Goal: Transaction & Acquisition: Purchase product/service

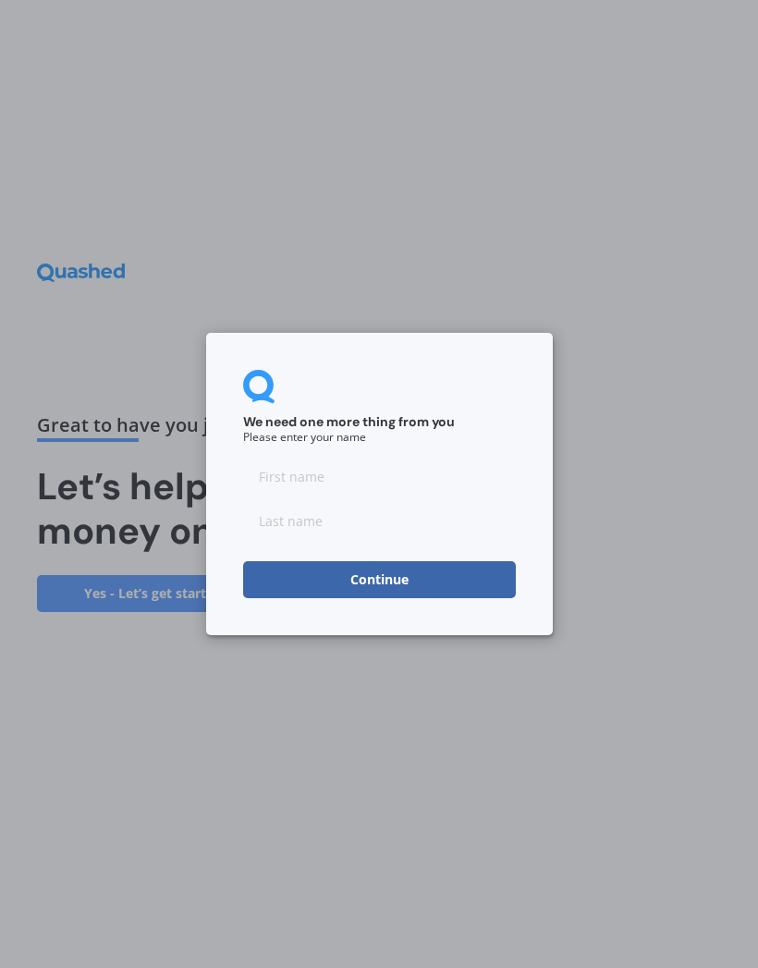
click at [358, 482] on input at bounding box center [379, 476] width 273 height 37
type input "A"
type input "Andy"
type input "Whelan"
click at [450, 572] on button "Continue" at bounding box center [379, 579] width 273 height 37
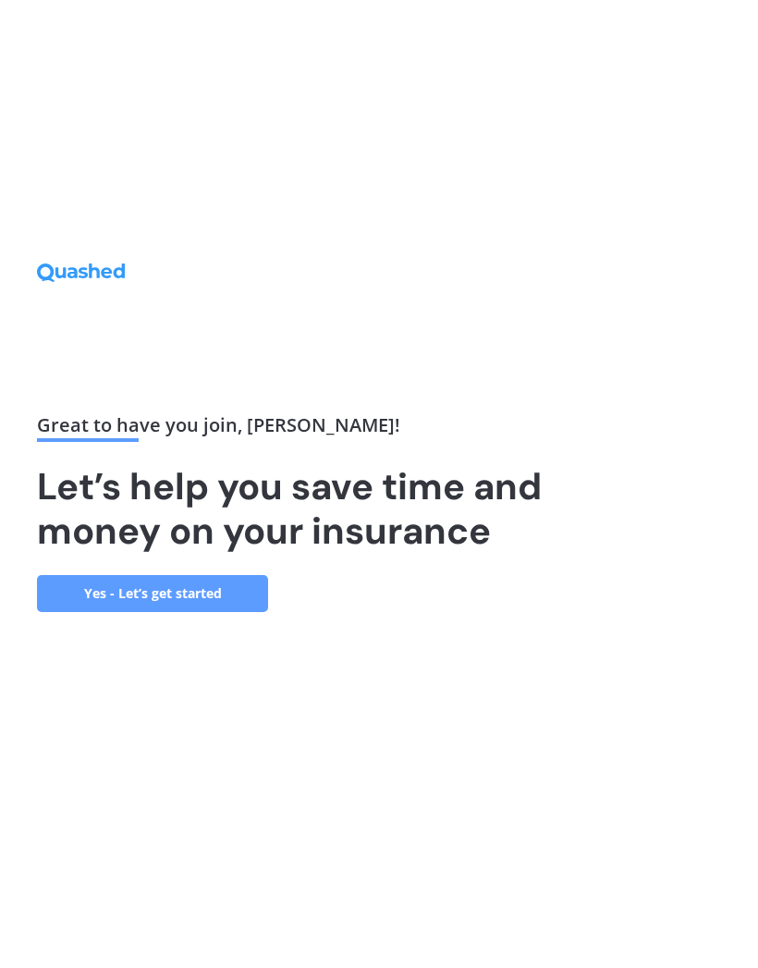
click at [234, 612] on link "Yes - Let’s get started" at bounding box center [152, 593] width 231 height 37
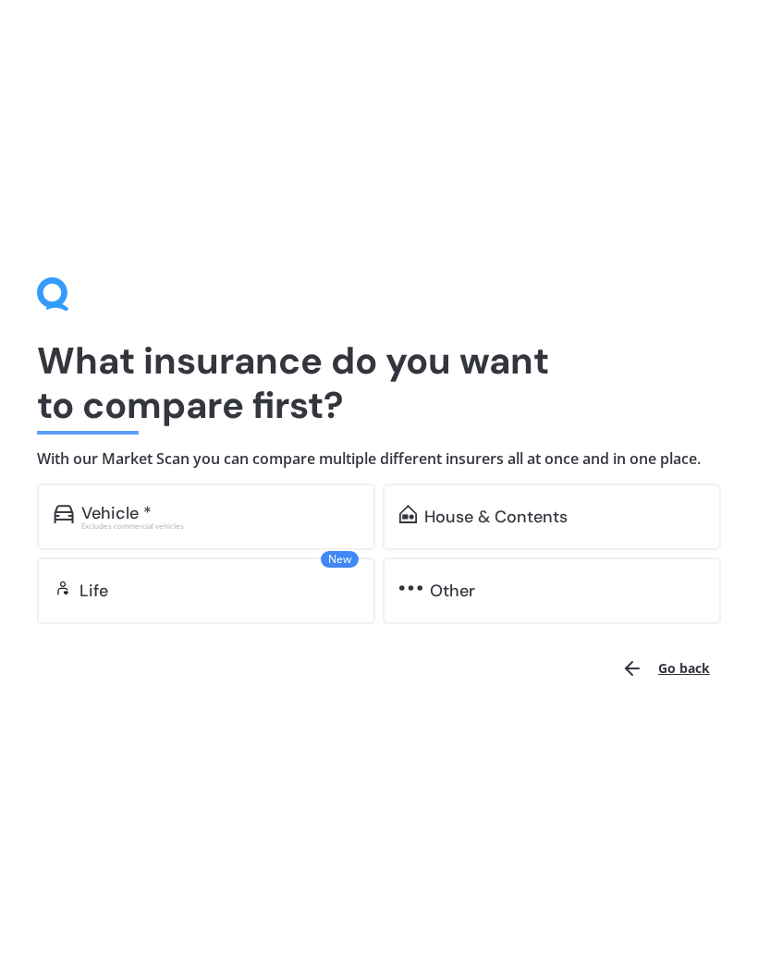
click at [270, 508] on div "Vehicle *" at bounding box center [219, 513] width 277 height 18
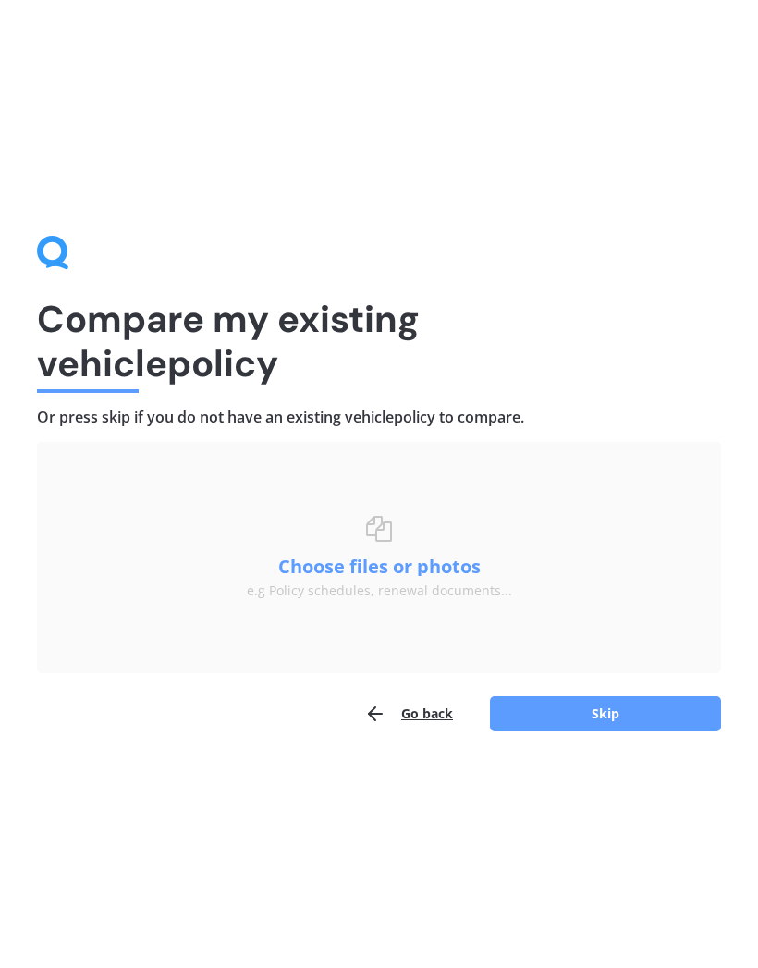
click at [609, 716] on button "Skip" at bounding box center [605, 713] width 231 height 35
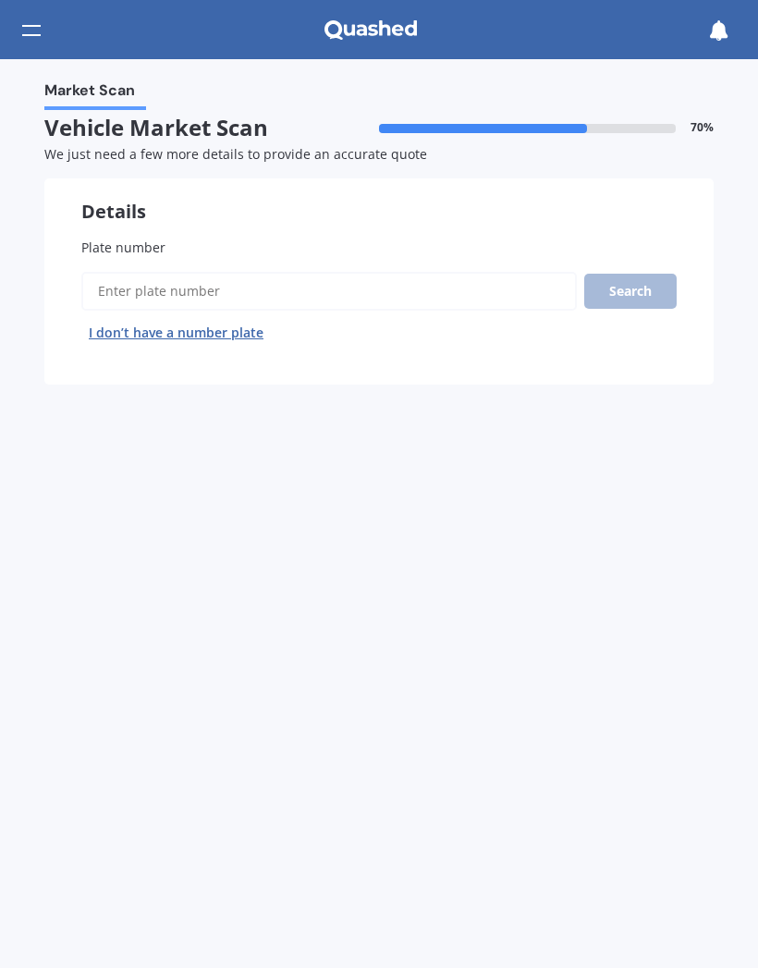
click at [309, 279] on input "Plate number" at bounding box center [329, 291] width 496 height 39
type input "Lru919"
click at [634, 296] on button "Search" at bounding box center [630, 291] width 92 height 35
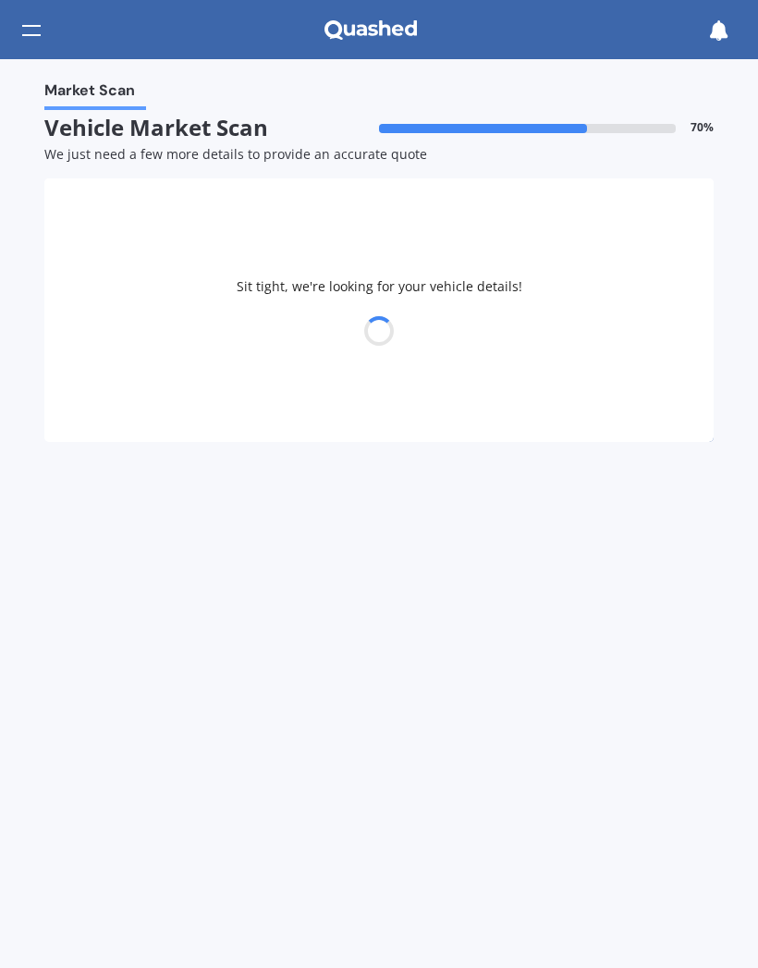
select select "HOLDEN"
select select "COMMODORE"
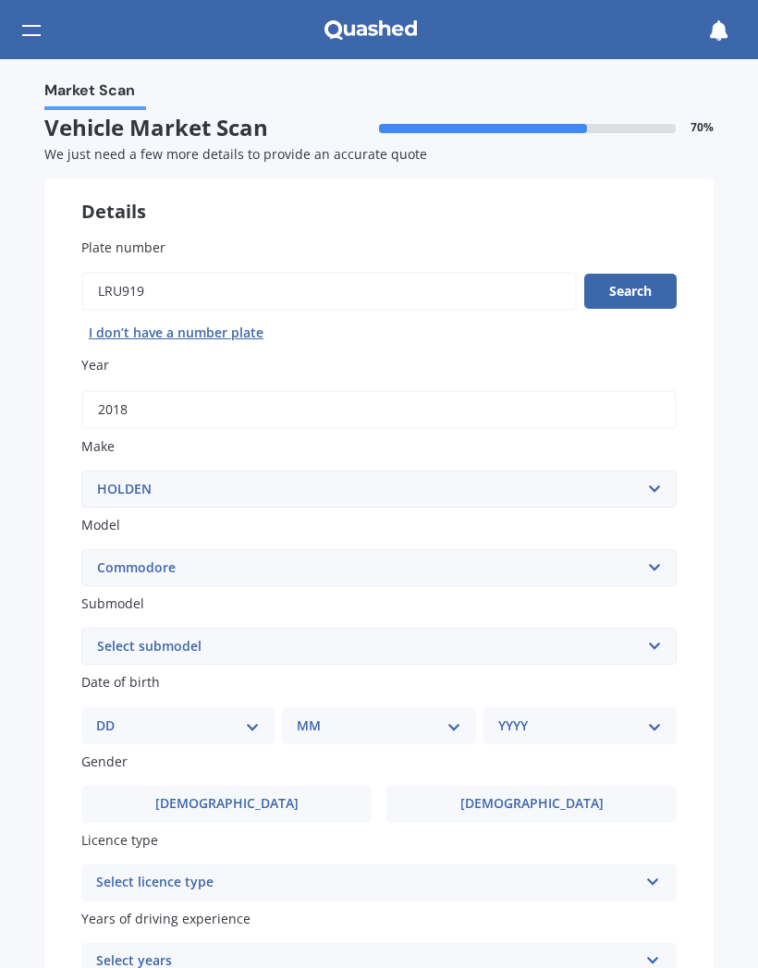
click at [119, 643] on select "Select submodel 4 Cyl 2.0 Litre 50th Anniversary V6 6 Cyl 3.8 Litre Acclaim V6 …" at bounding box center [379, 646] width 596 height 37
click at [334, 643] on select "Select submodel 4 Cyl 2.0 Litre 50th Anniversary V6 6 Cyl 3.8 Litre Acclaim V6 …" at bounding box center [379, 646] width 596 height 37
select select "LT"
click at [122, 716] on select "DD 01 02 03 04 05 06 07 08 09 10 11 12 13 14 15 16 17 18 19 20 21 22 23 24 25 2…" at bounding box center [178, 726] width 164 height 20
click at [425, 719] on select "MM 01 02 03 04 05 06 07 08 09 10 11 12" at bounding box center [382, 726] width 156 height 20
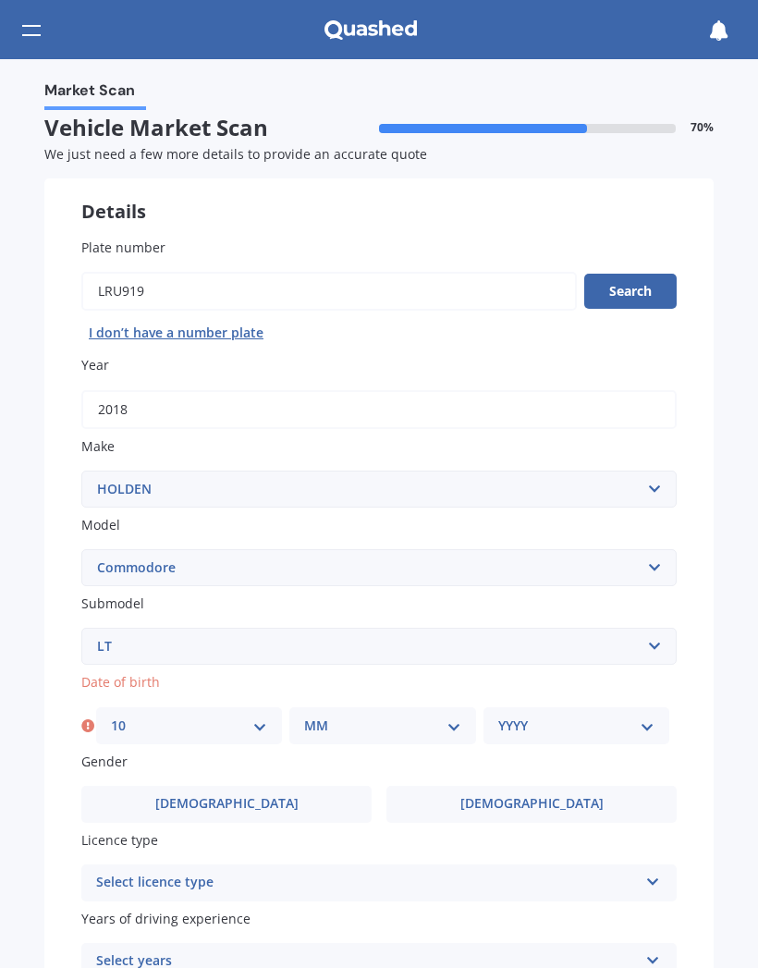
click at [124, 724] on select "DD 01 02 03 04 05 06 07 08 09 10 11 12 13 14 15 16 17 18 19 20 21 22 23 24 25 2…" at bounding box center [189, 726] width 156 height 20
select select "01"
click at [447, 716] on select "MM 01 02 03 04 05 06 07 08 09 10 11 12" at bounding box center [382, 726] width 156 height 20
select select "01"
click at [615, 719] on select "YYYY 2025 2024 2023 2022 2021 2020 2019 2018 2017 2016 2015 2014 2013 2012 2011…" at bounding box center [576, 726] width 156 height 20
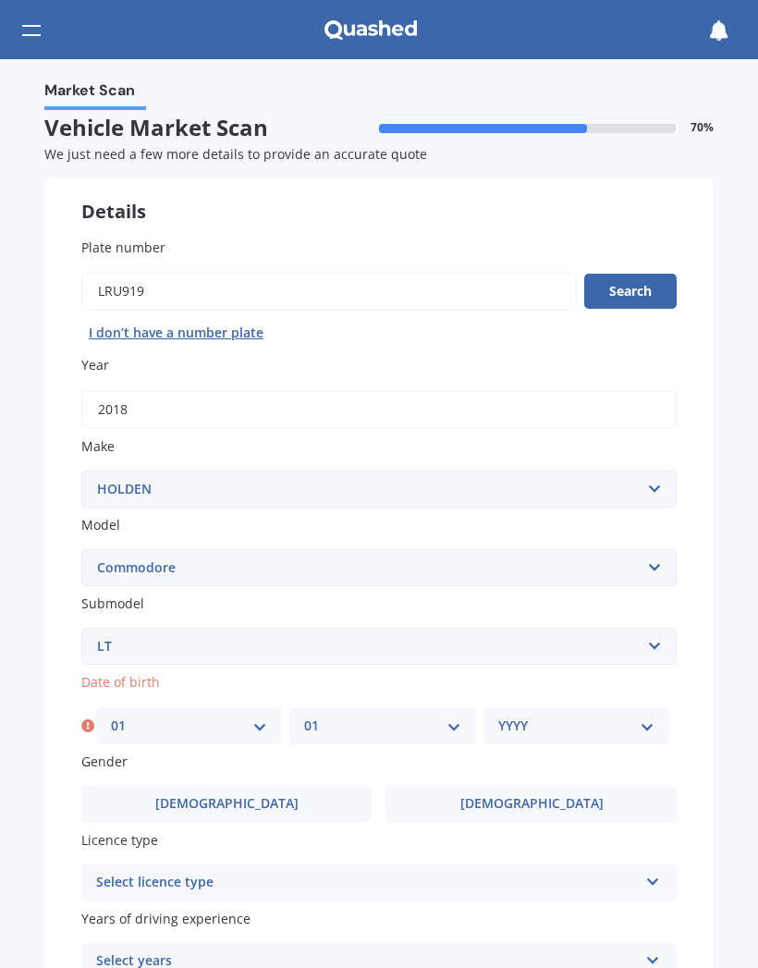
click at [625, 719] on select "YYYY 2025 2024 2023 2022 2021 2020 2019 2018 2017 2016 2015 2014 2013 2012 2011…" at bounding box center [576, 726] width 156 height 20
select select "1973"
click at [131, 789] on label "Male" at bounding box center [226, 804] width 290 height 37
click at [0, 0] on input "Male" at bounding box center [0, 0] width 0 height 0
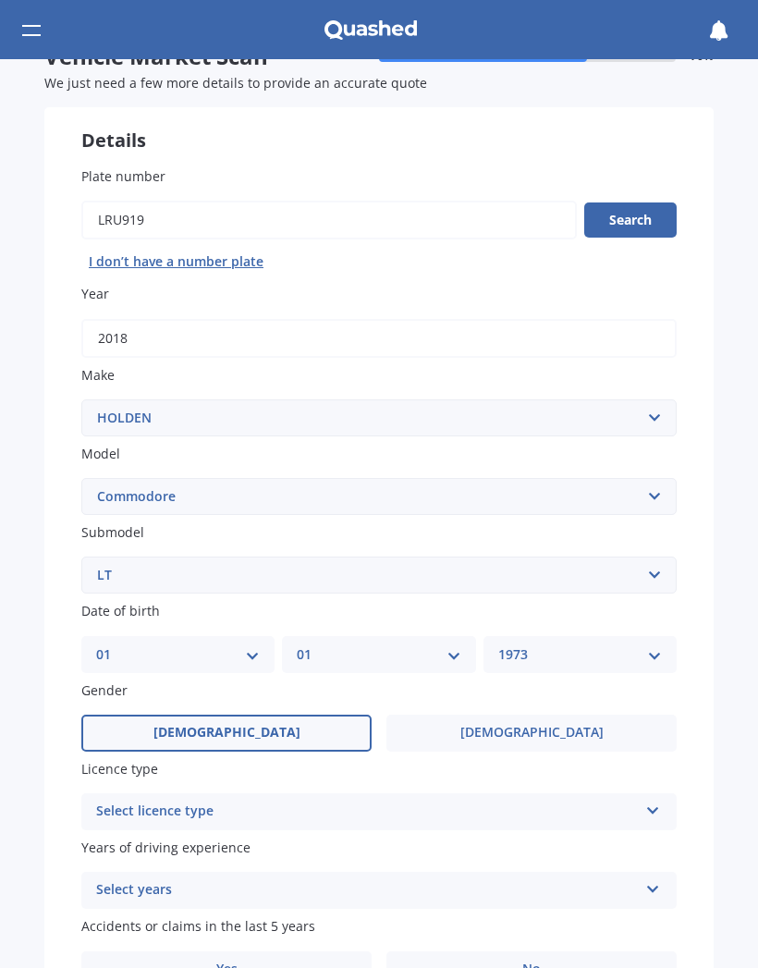
scroll to position [85, 0]
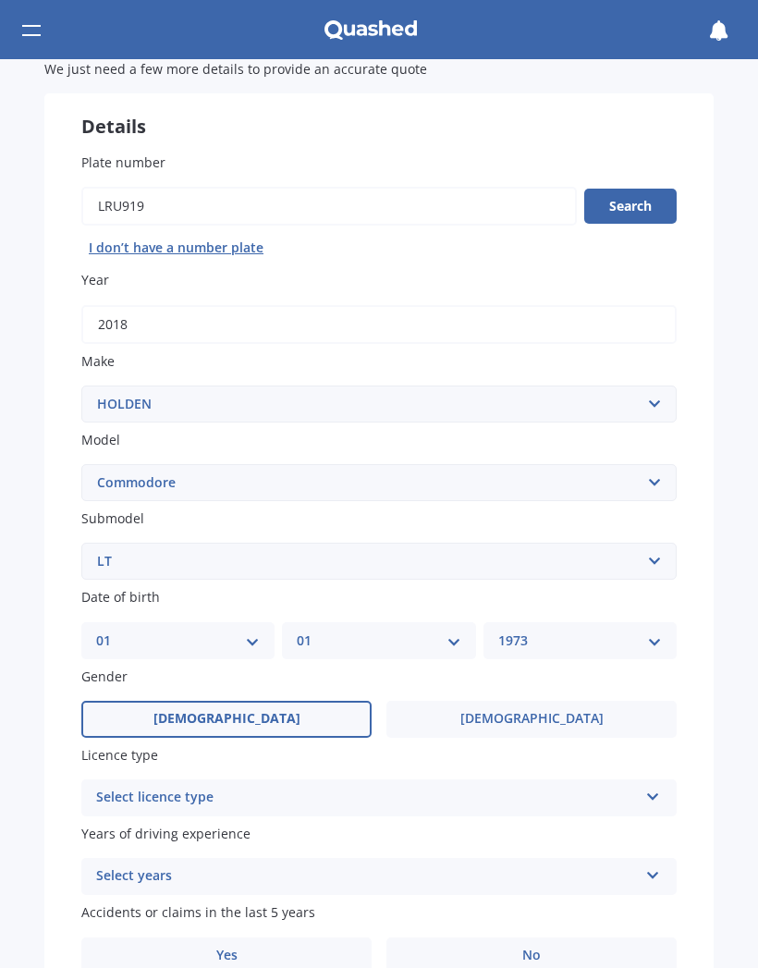
click at [562, 790] on div "Select licence type" at bounding box center [367, 798] width 542 height 22
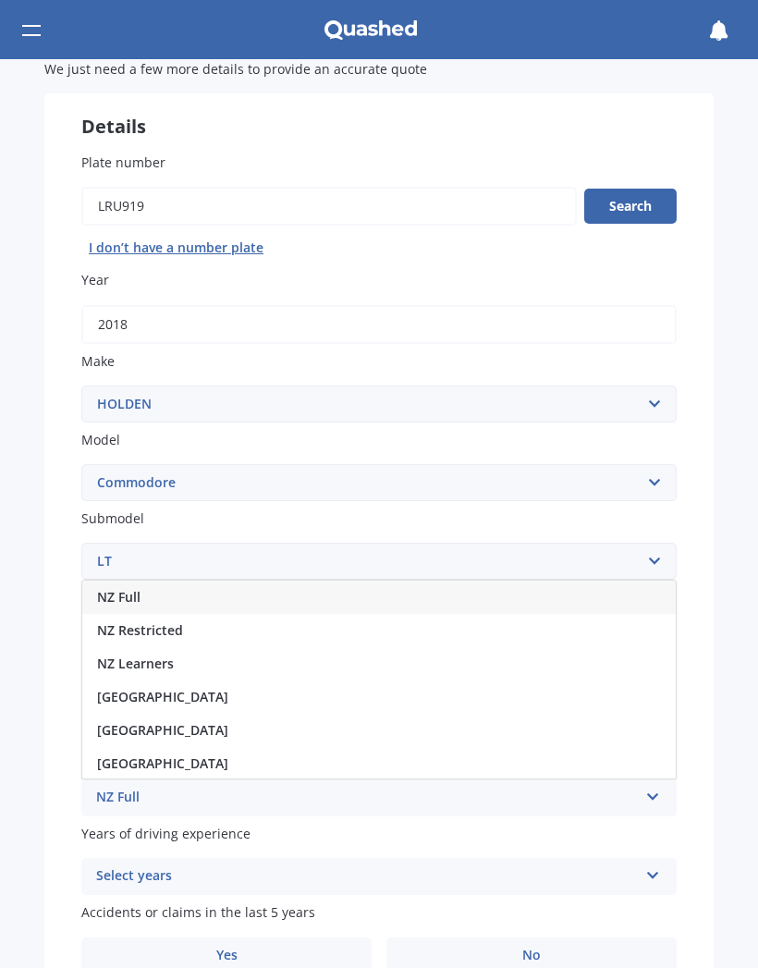
click at [104, 589] on span "NZ Full" at bounding box center [118, 597] width 43 height 18
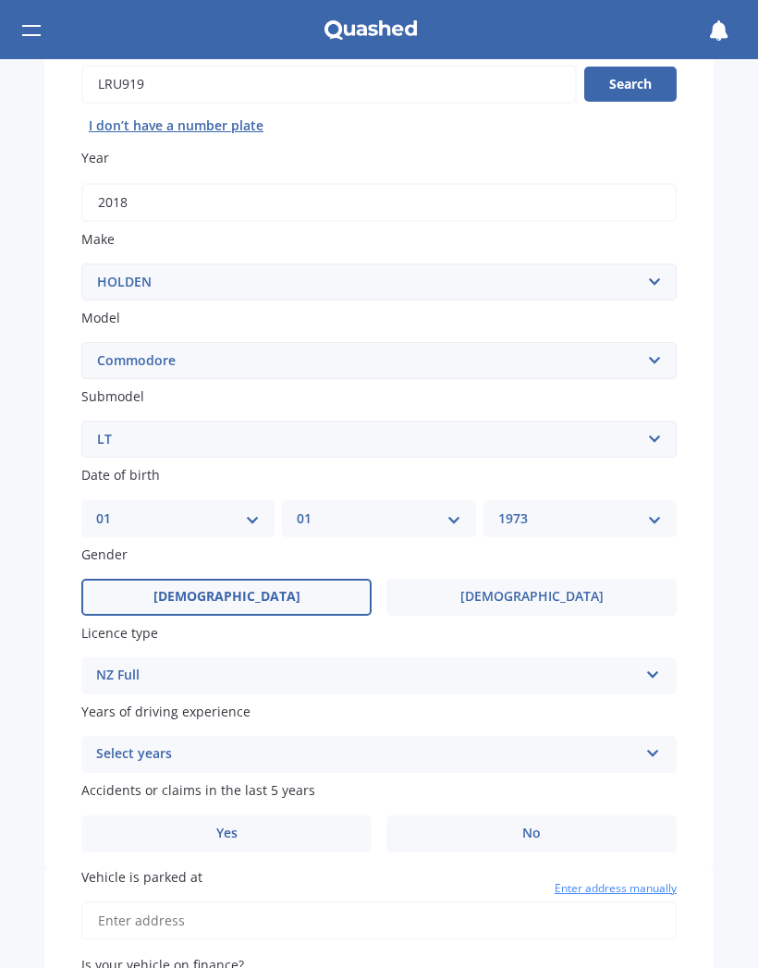
scroll to position [209, 0]
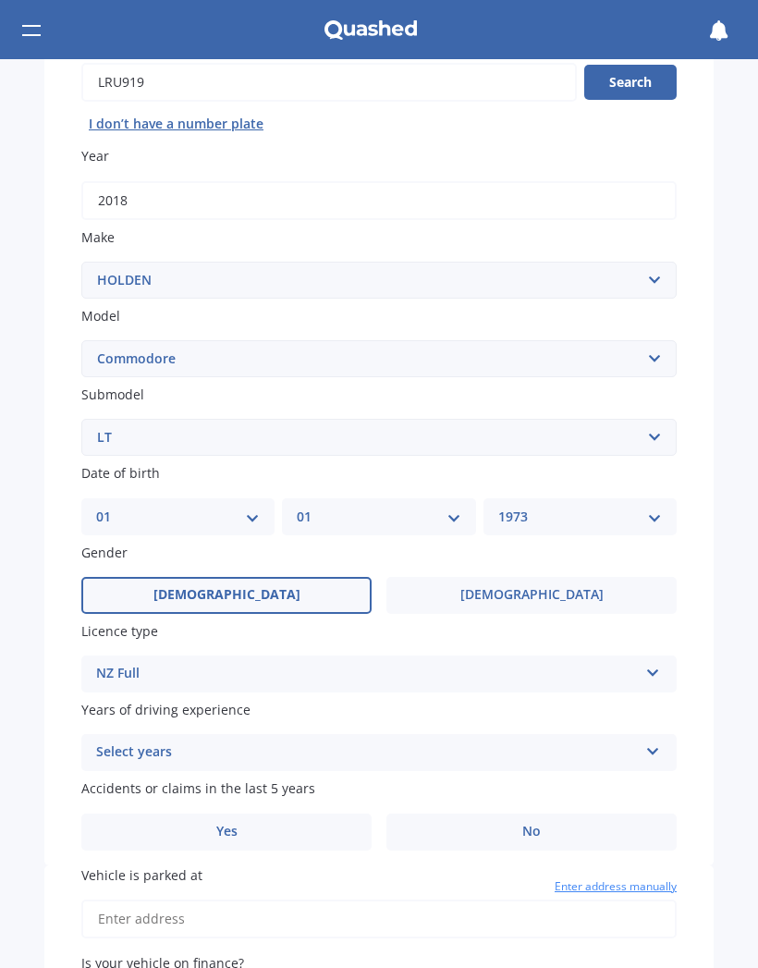
click at [595, 742] on div "Select years" at bounding box center [367, 753] width 542 height 22
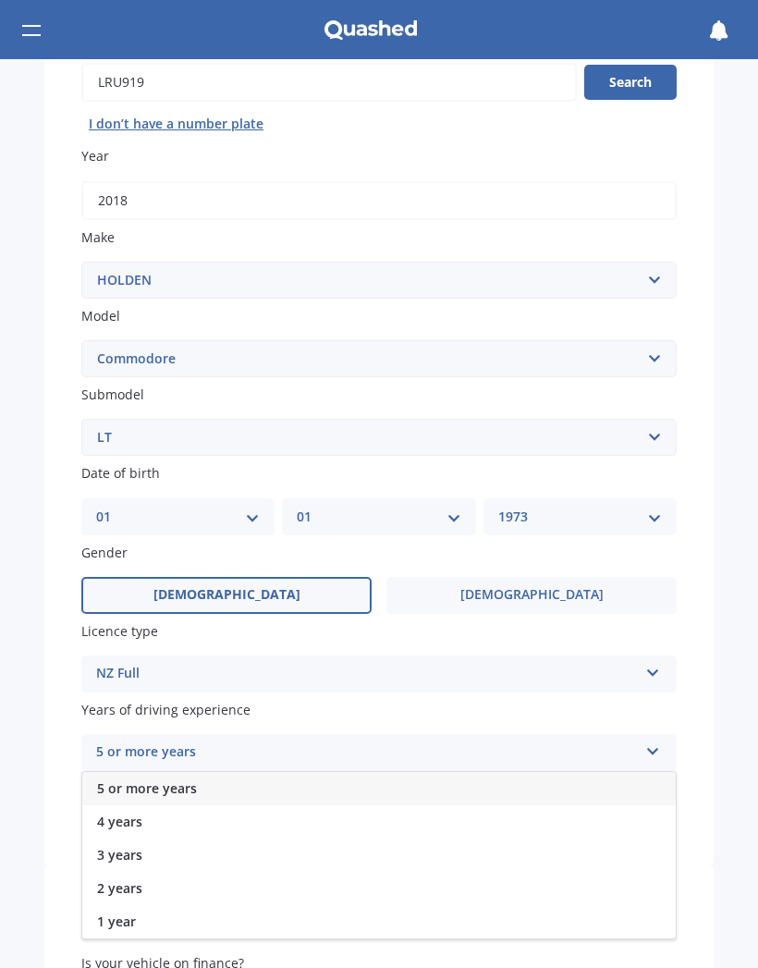
click at [129, 780] on span "5 or more years" at bounding box center [147, 789] width 100 height 18
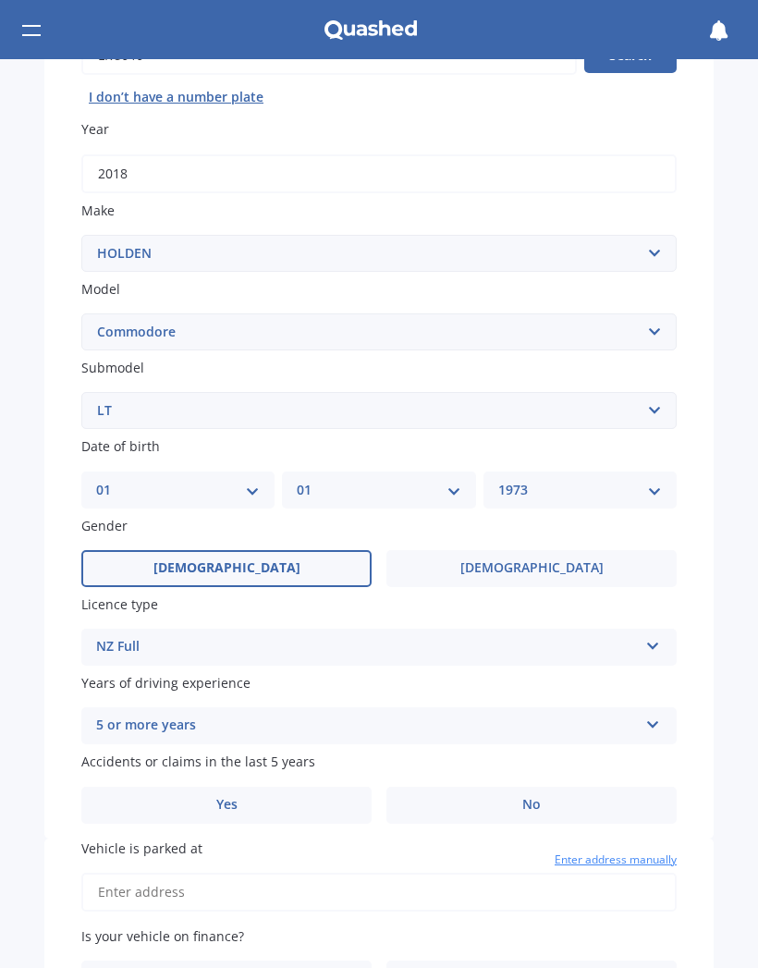
scroll to position [238, 0]
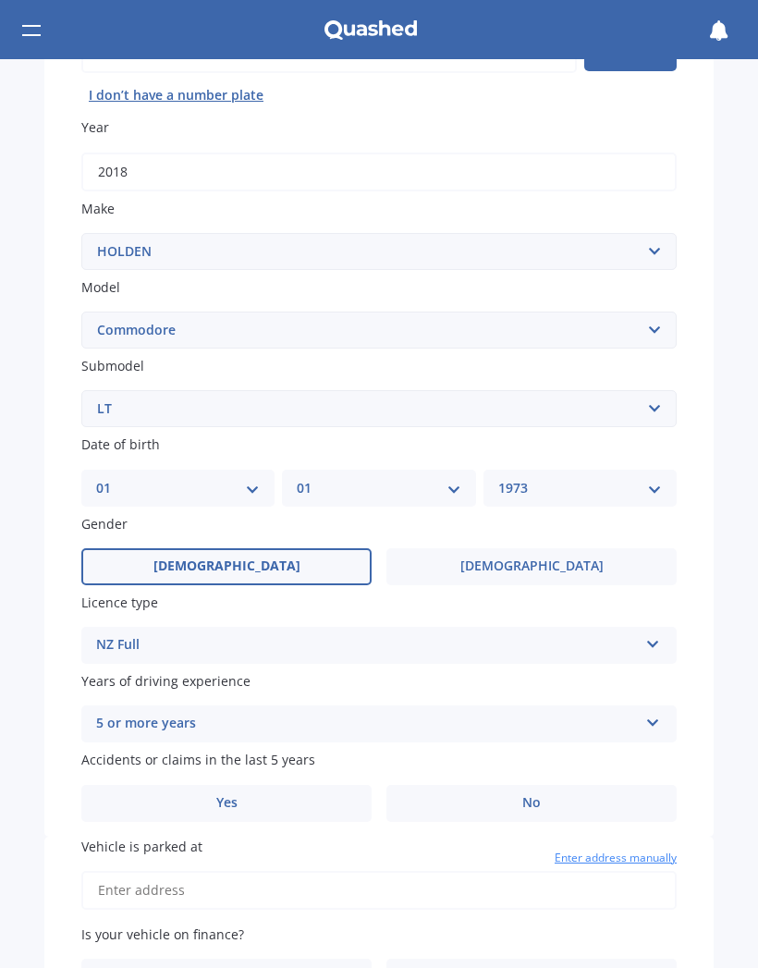
click at [599, 785] on label "No" at bounding box center [532, 803] width 290 height 37
click at [0, 0] on input "No" at bounding box center [0, 0] width 0 height 0
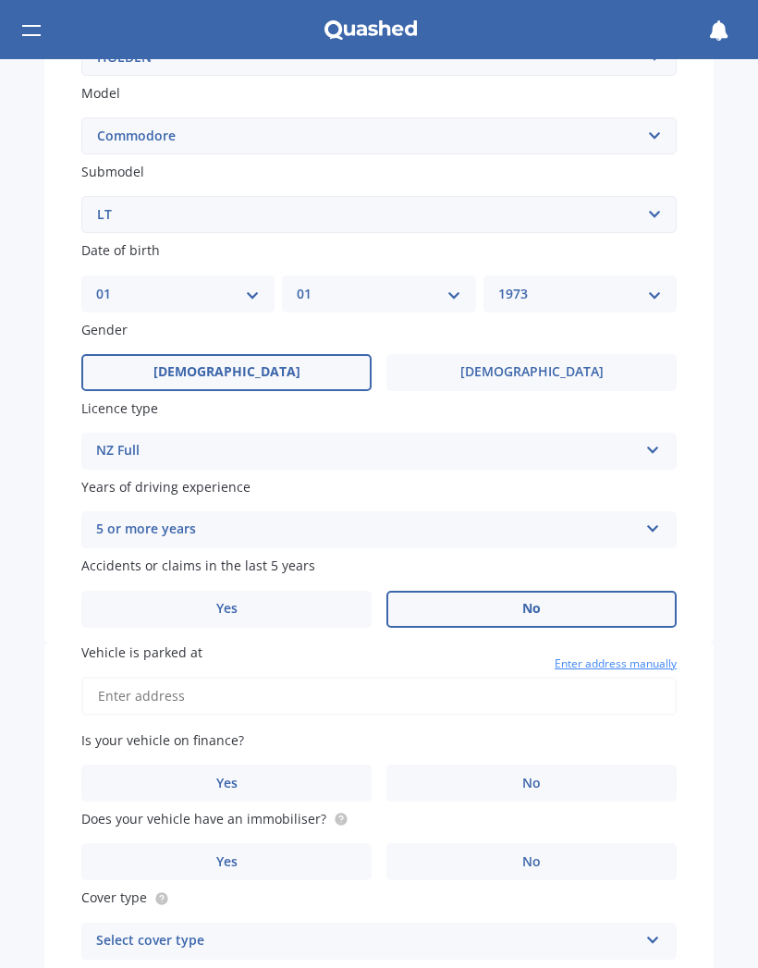
scroll to position [432, 0]
click at [107, 682] on input "Vehicle is parked at" at bounding box center [379, 696] width 596 height 39
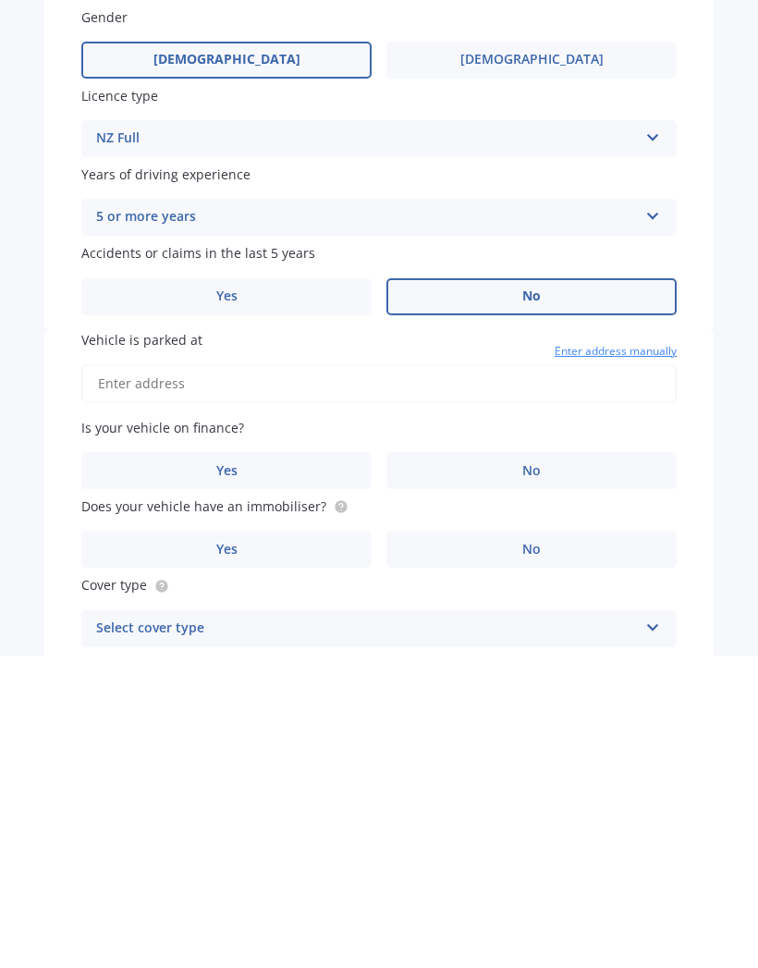
type input "7 Flotilla Pl"
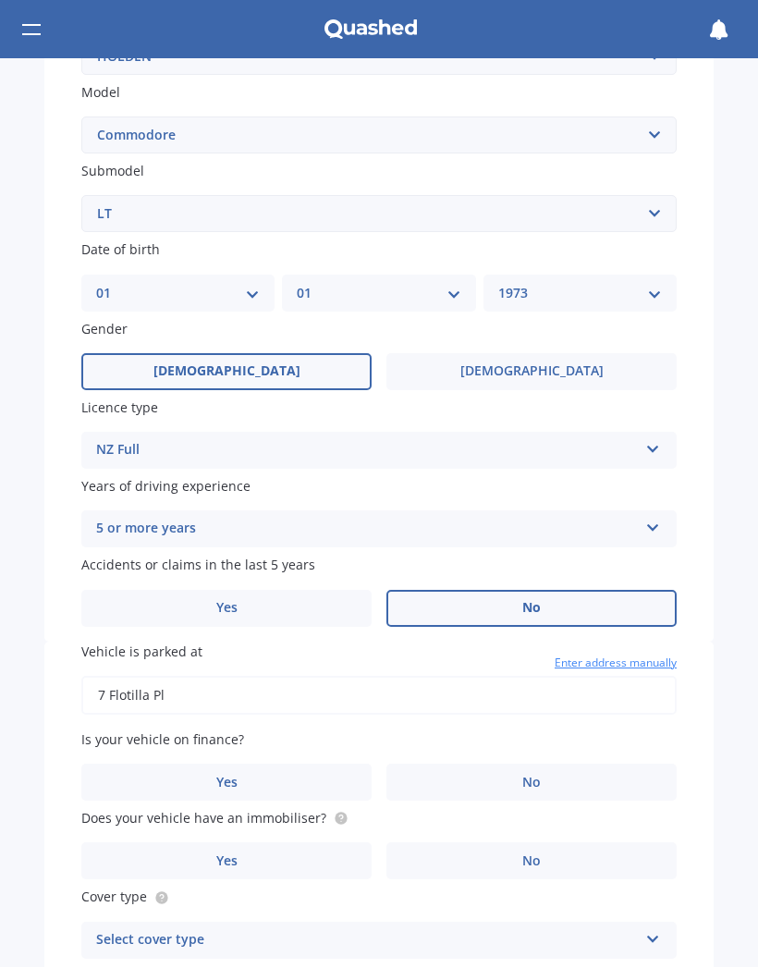
click at [598, 765] on label "No" at bounding box center [532, 783] width 290 height 37
click at [0, 0] on input "No" at bounding box center [0, 0] width 0 height 0
click at [598, 847] on label "No" at bounding box center [532, 861] width 290 height 37
click at [0, 0] on input "No" at bounding box center [0, 0] width 0 height 0
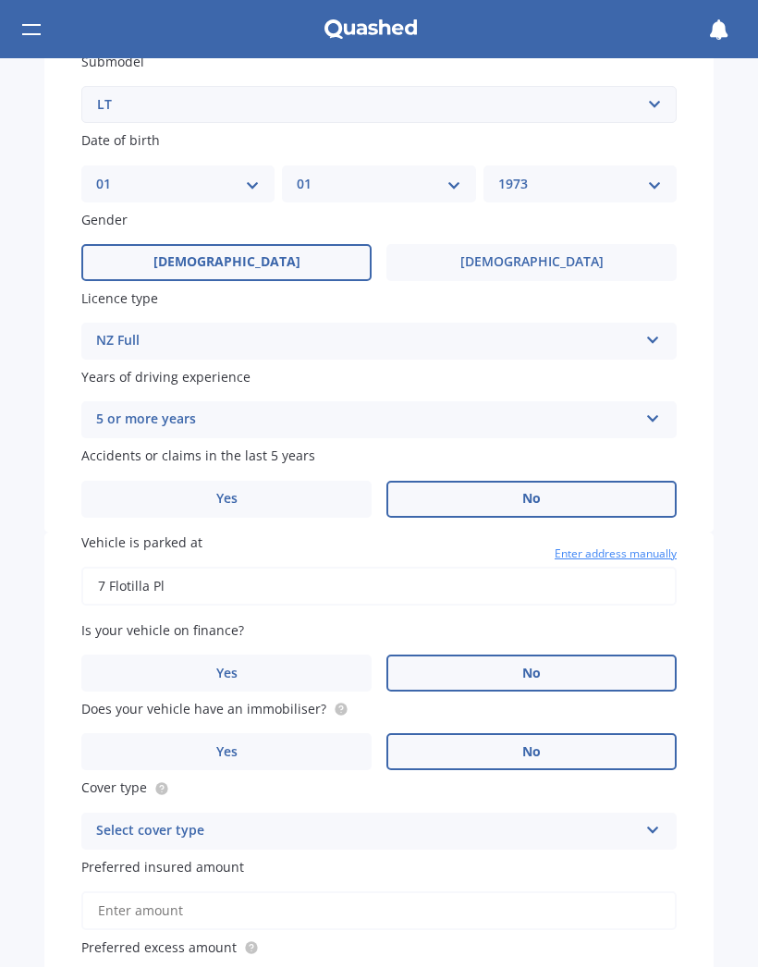
scroll to position [550, 0]
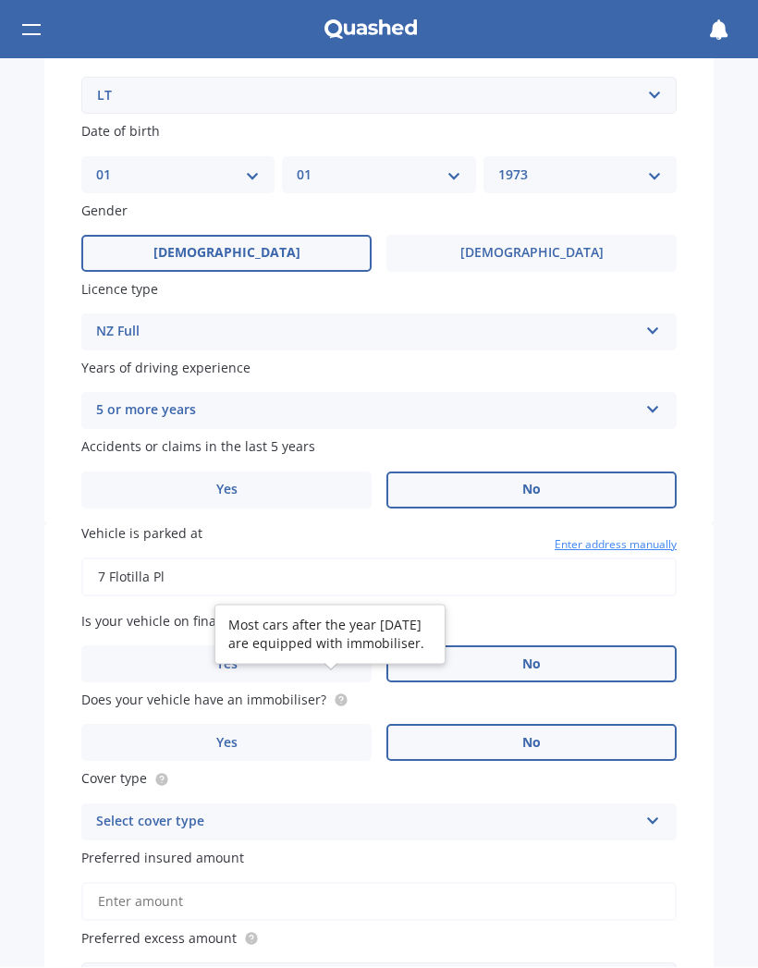
click at [335, 695] on circle at bounding box center [341, 701] width 12 height 12
click at [202, 725] on label "Yes" at bounding box center [226, 743] width 290 height 37
click at [0, 0] on input "Yes" at bounding box center [0, 0] width 0 height 0
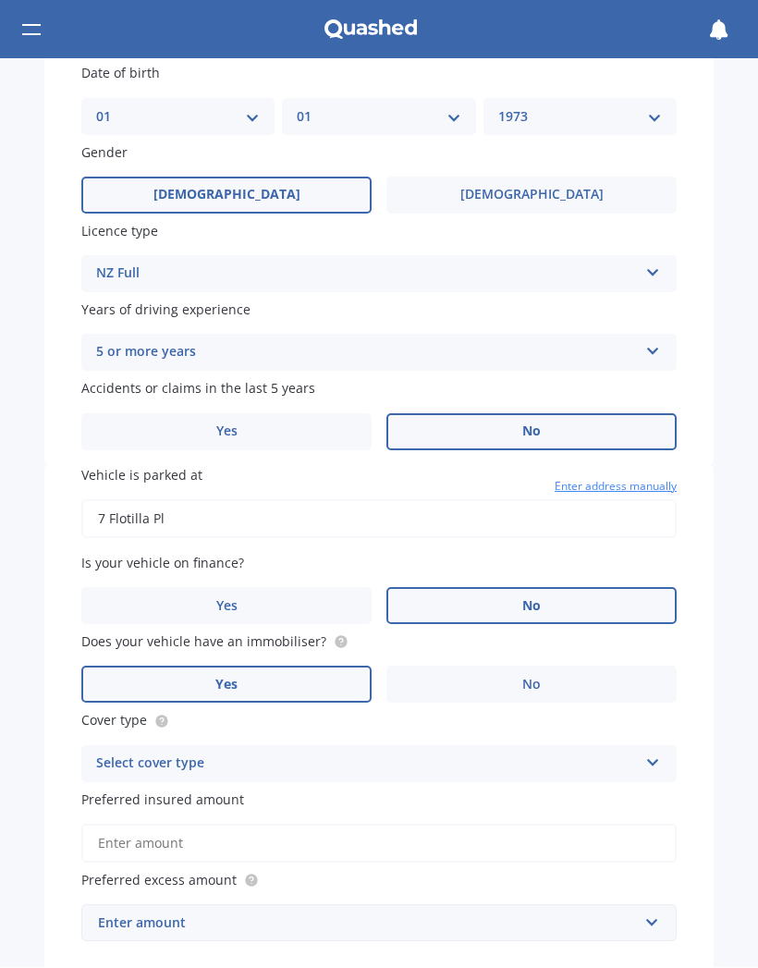
scroll to position [611, 0]
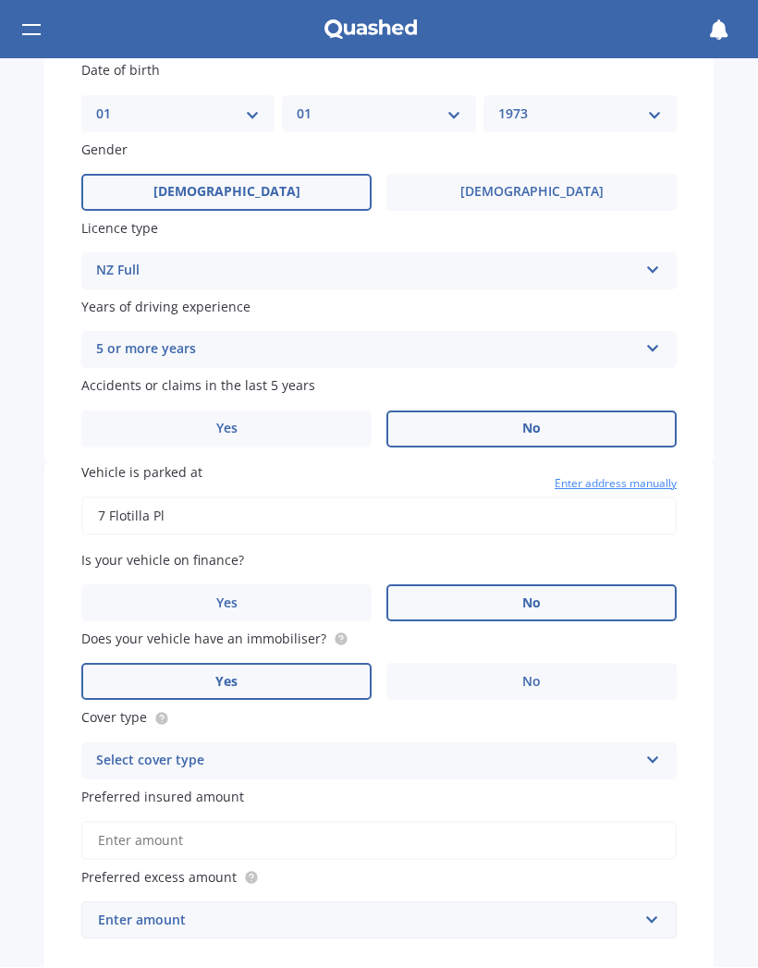
click at [634, 751] on div "Select cover type" at bounding box center [367, 762] width 542 height 22
click at [619, 785] on div "Comprehensive" at bounding box center [379, 797] width 594 height 33
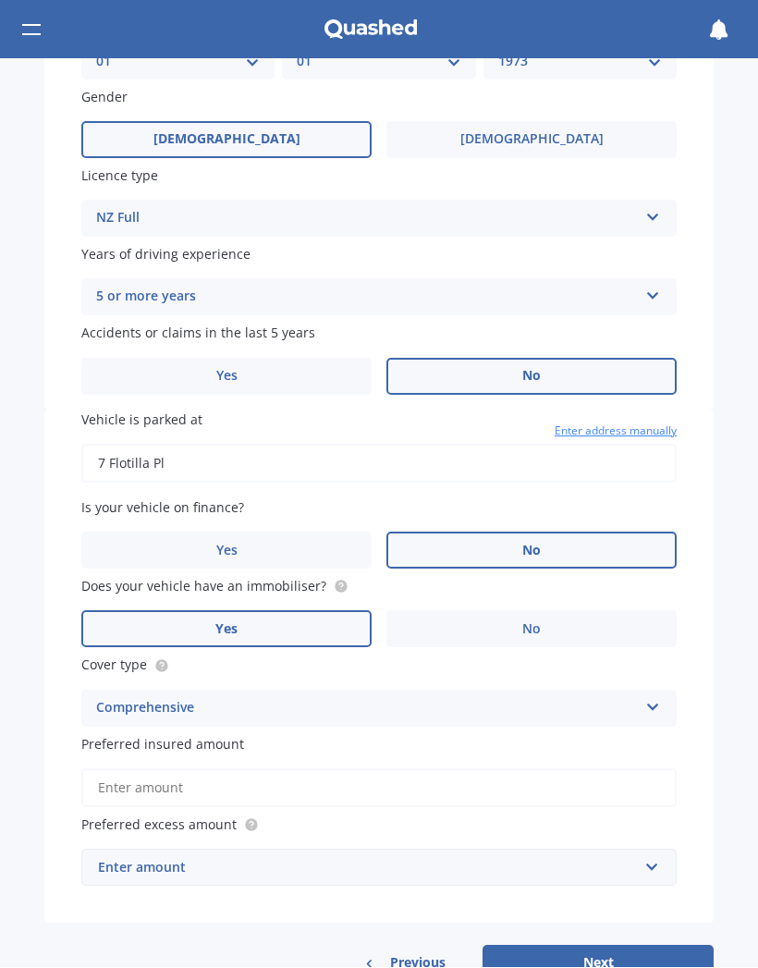
scroll to position [670, 0]
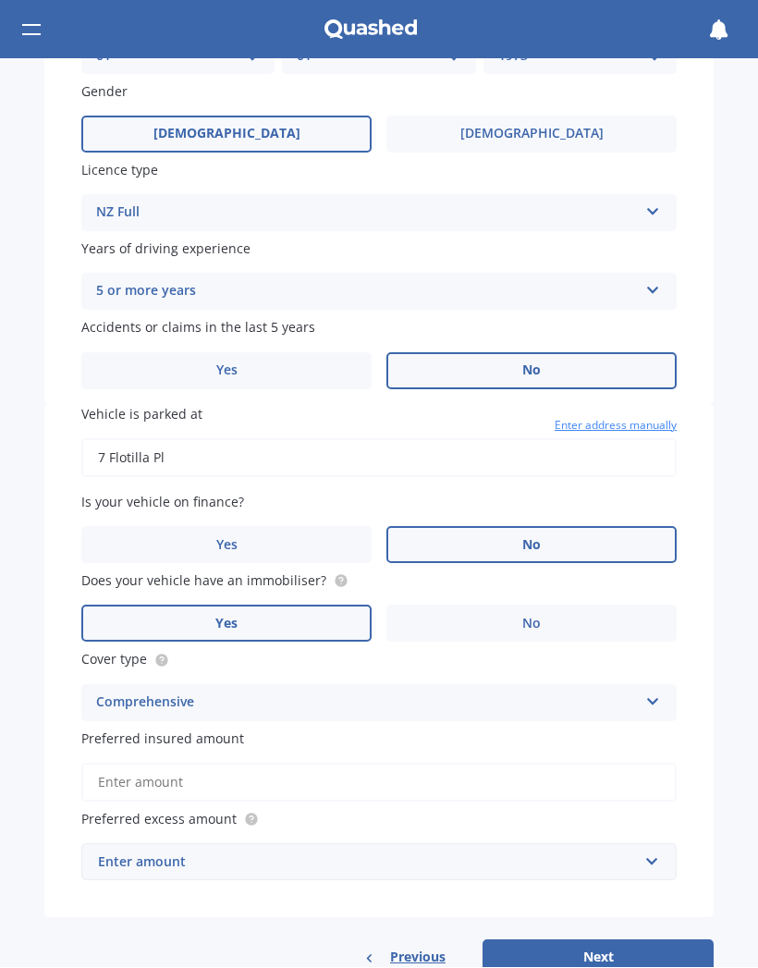
click at [100, 764] on input "Preferred insured amount" at bounding box center [379, 783] width 596 height 39
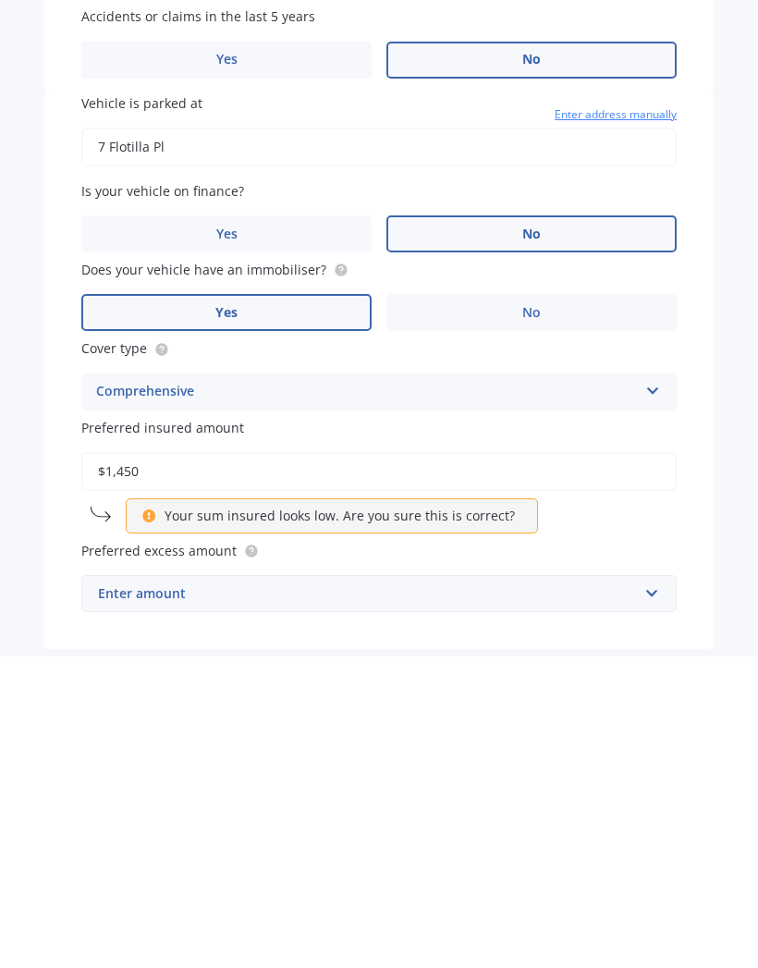
type input "$14,500"
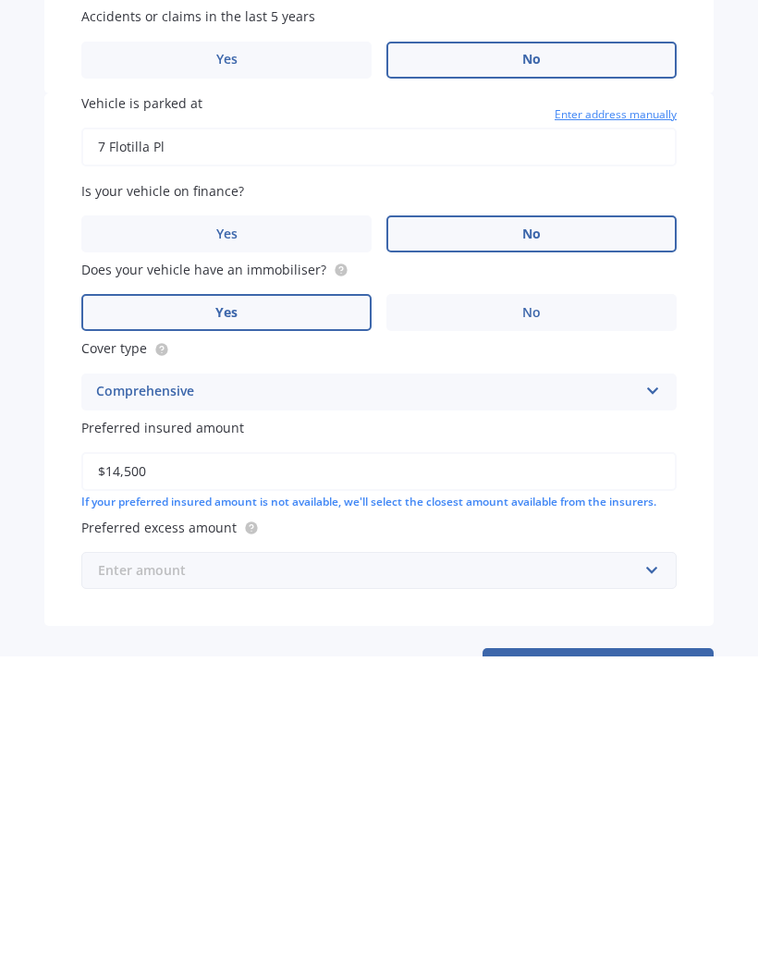
click at [117, 865] on input "text" at bounding box center [372, 882] width 579 height 35
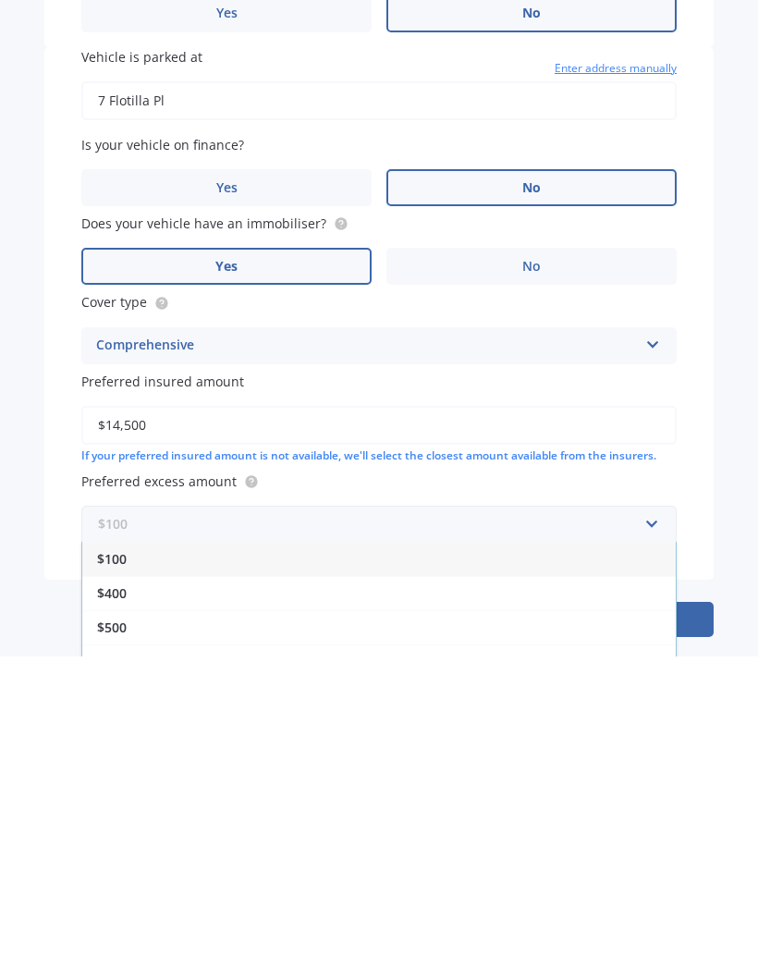
scroll to position [715, 0]
click at [120, 931] on span "$500" at bounding box center [112, 940] width 30 height 18
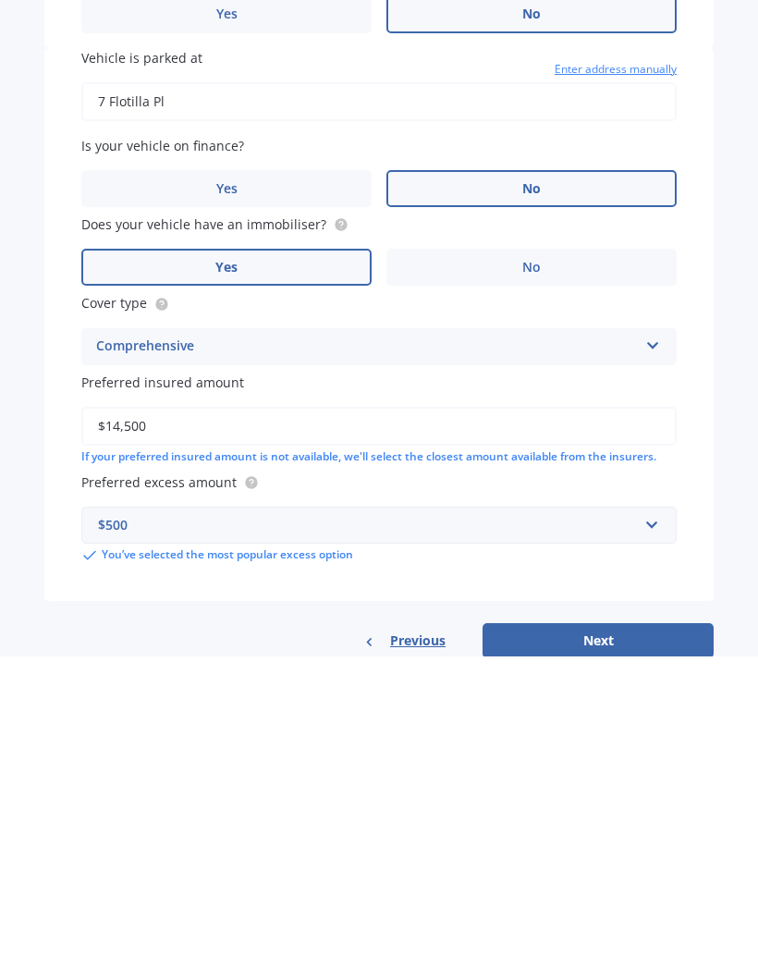
click at [647, 935] on button "Next" at bounding box center [598, 952] width 231 height 35
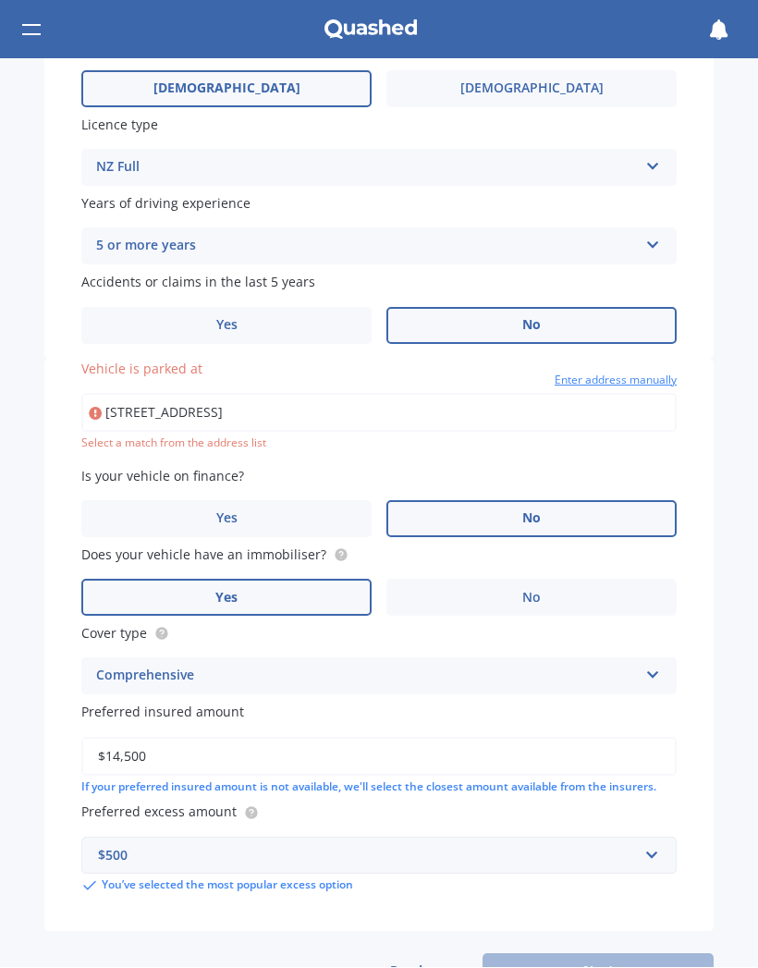
type input "7 Flotilla Place, Whitby, Porirua 5024"
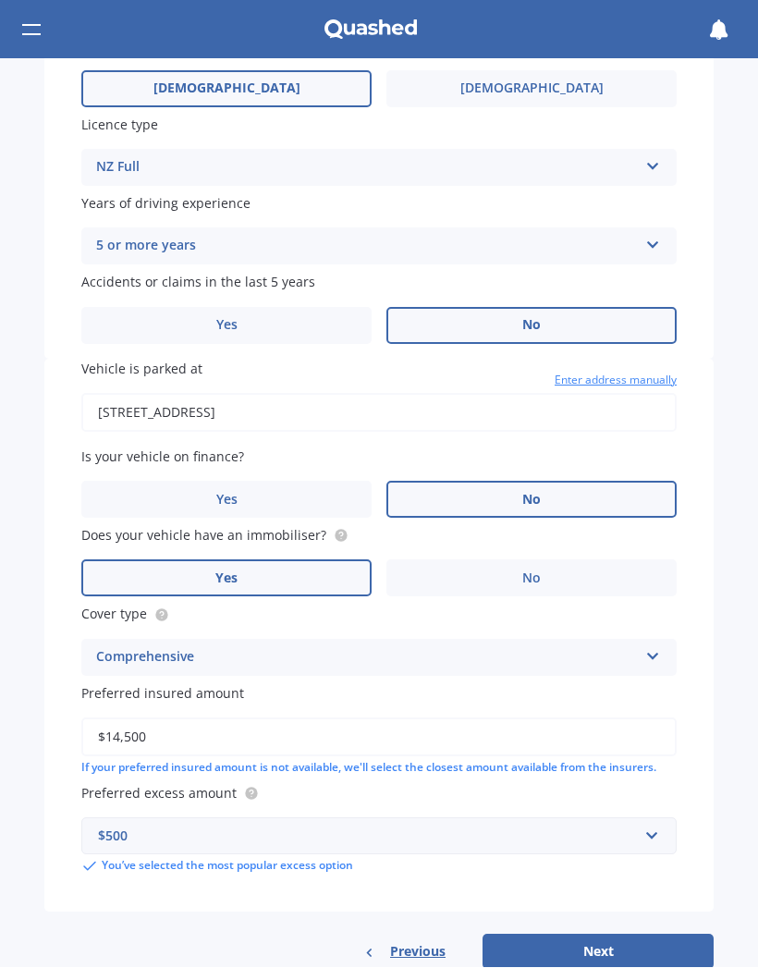
click at [621, 935] on button "Next" at bounding box center [598, 952] width 231 height 35
select select "01"
select select "1973"
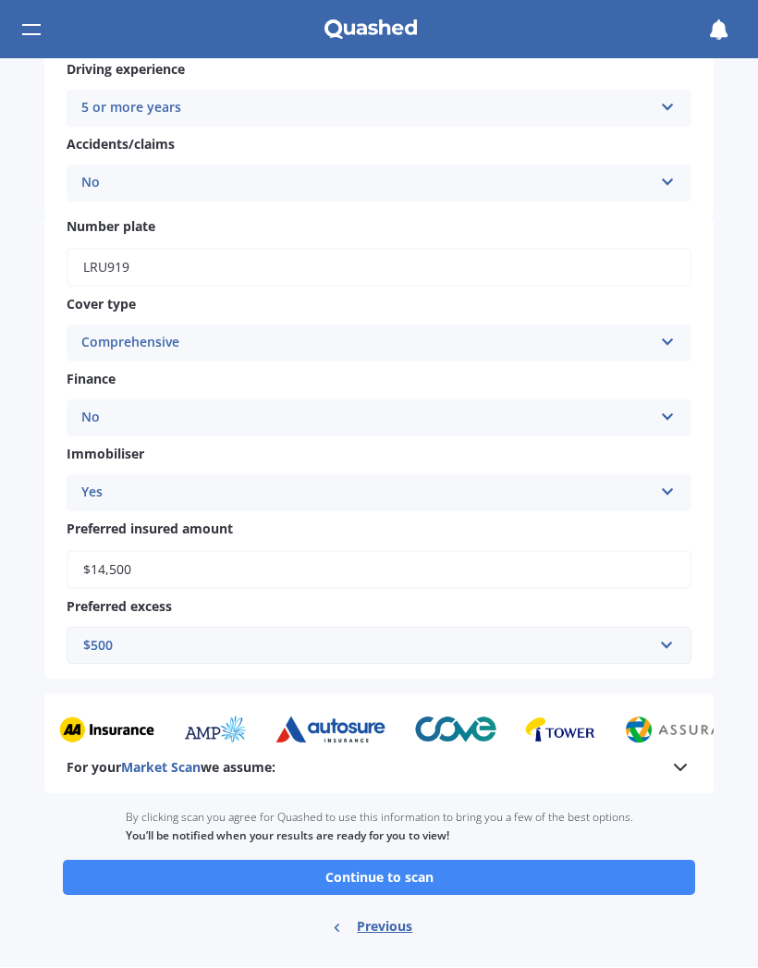
scroll to position [461, 0]
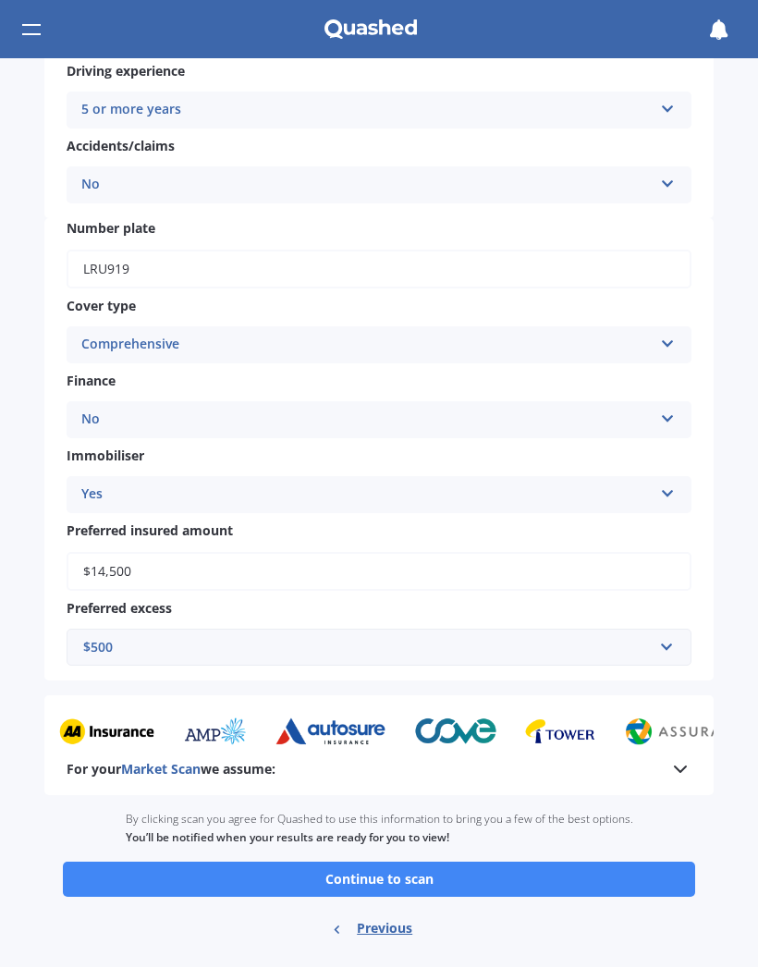
click at [535, 863] on button "Continue to scan" at bounding box center [379, 880] width 633 height 35
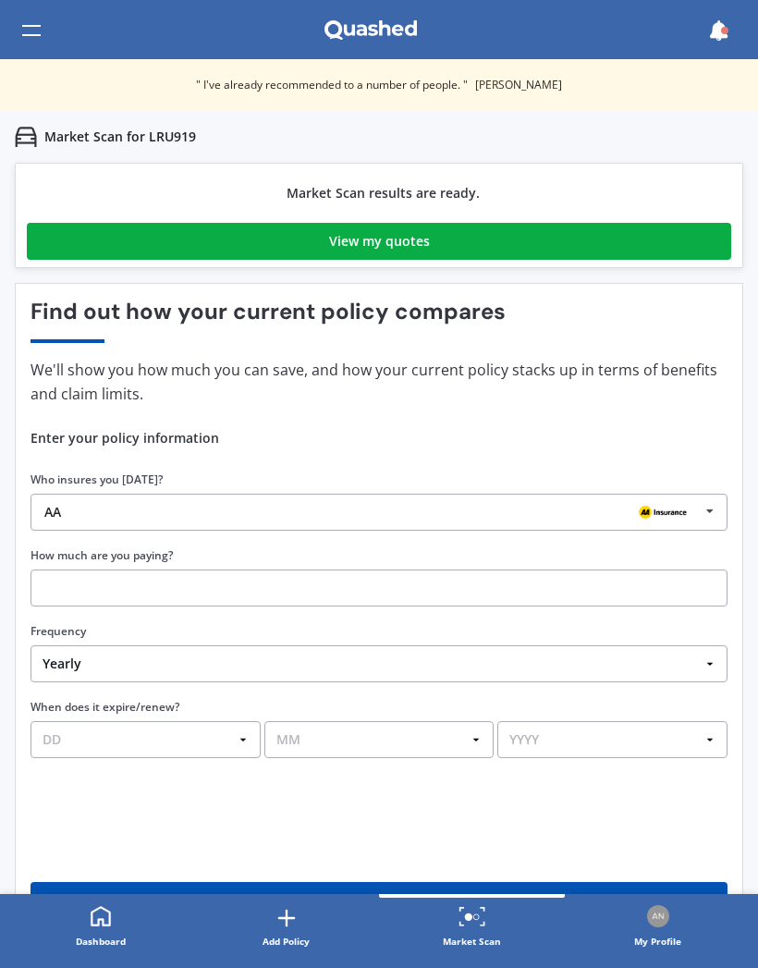
click at [72, 244] on link "View my quotes" at bounding box center [379, 241] width 705 height 37
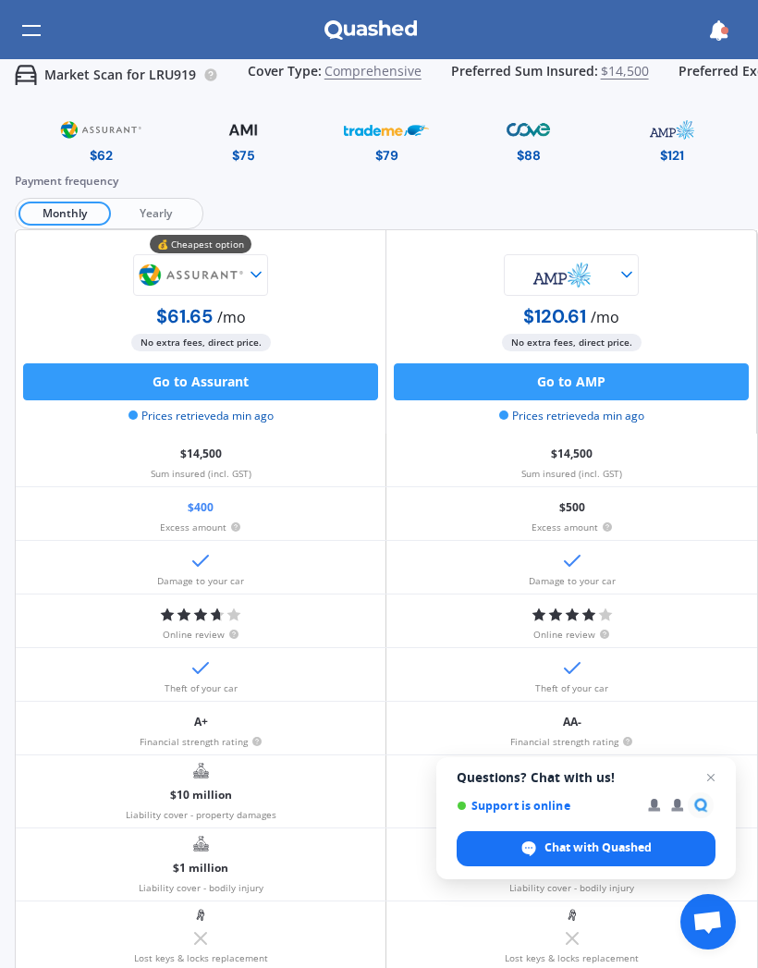
click at [157, 211] on span "Yearly" at bounding box center [155, 214] width 89 height 24
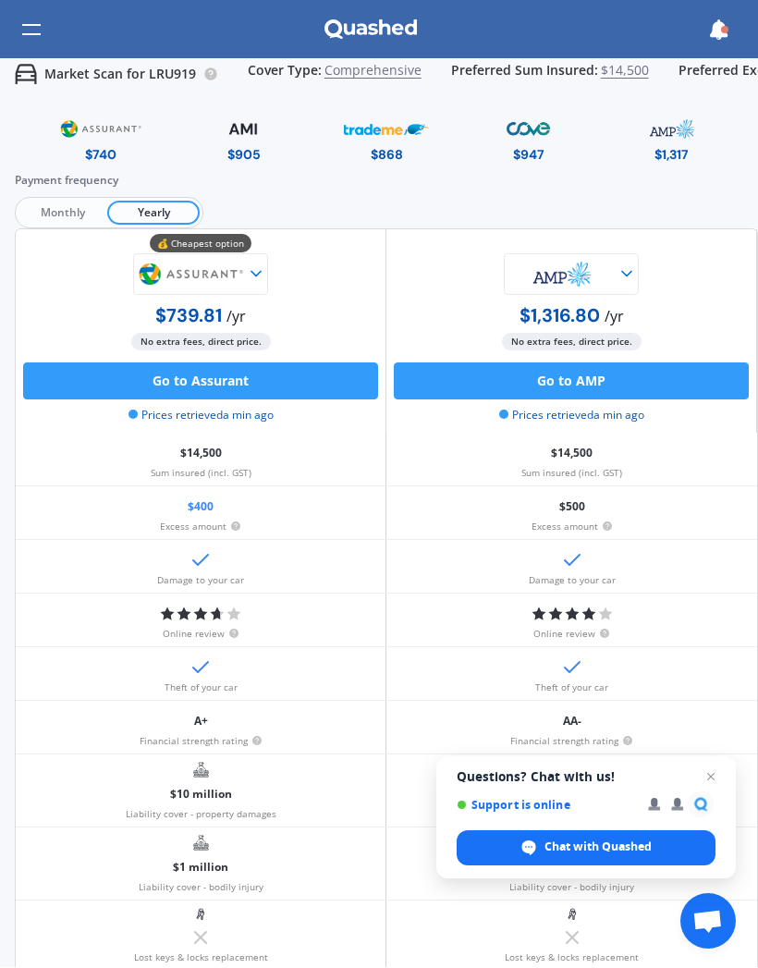
click at [229, 141] on img at bounding box center [243, 130] width 85 height 32
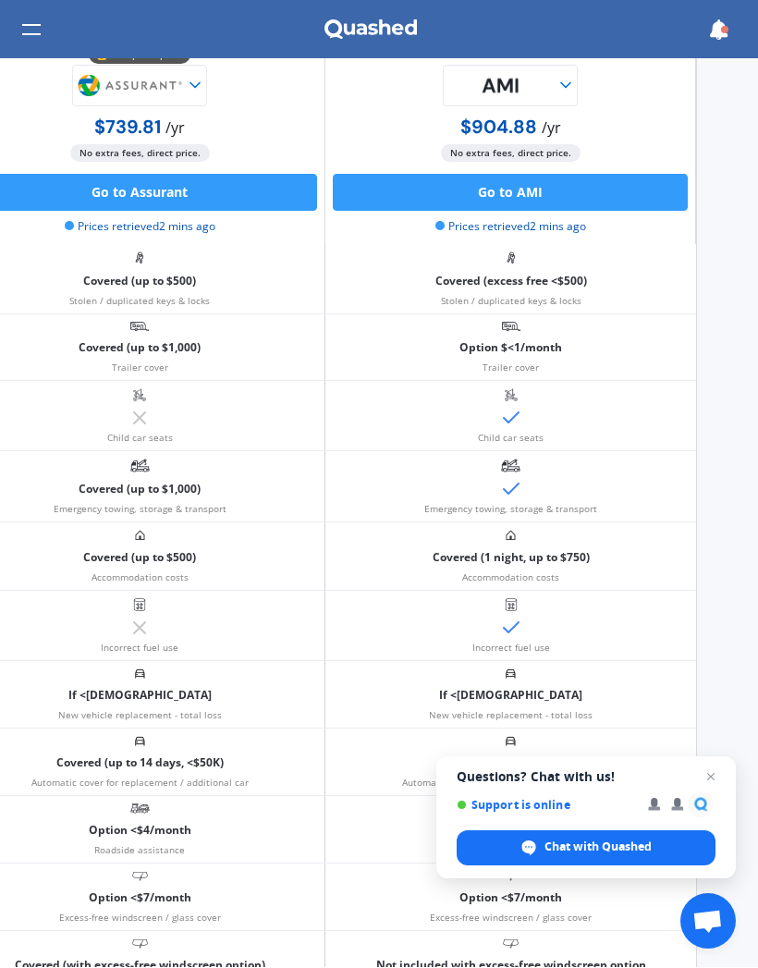
scroll to position [726, 61]
